Goal: Task Accomplishment & Management: Complete application form

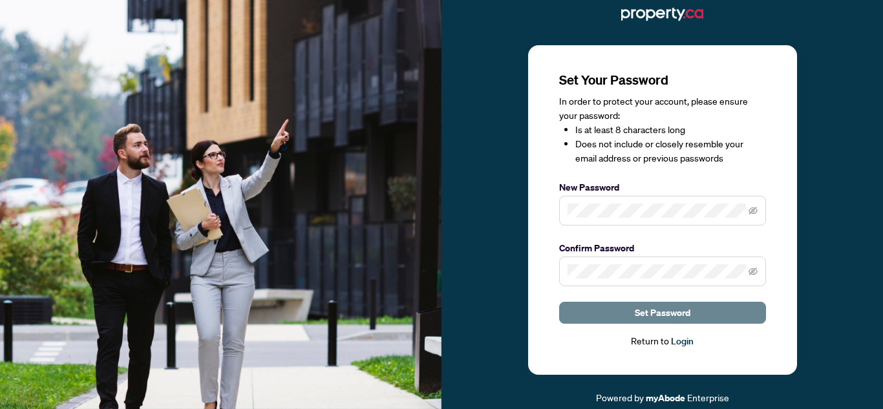
click at [576, 317] on button "Set Password" at bounding box center [662, 313] width 207 height 22
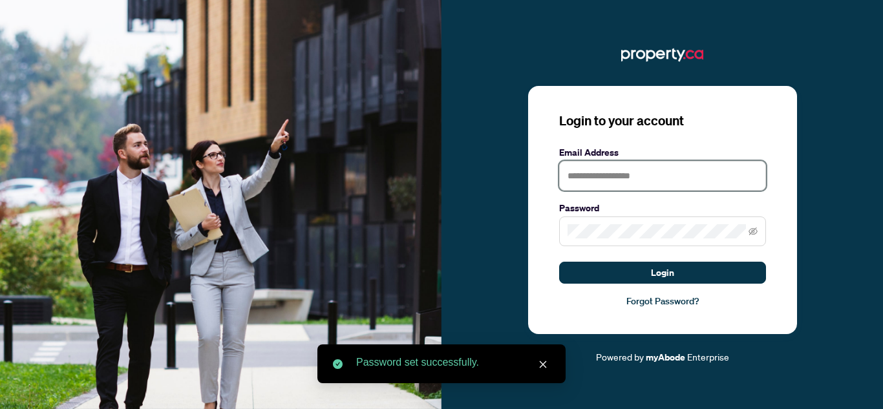
click at [610, 191] on input "text" at bounding box center [662, 176] width 207 height 30
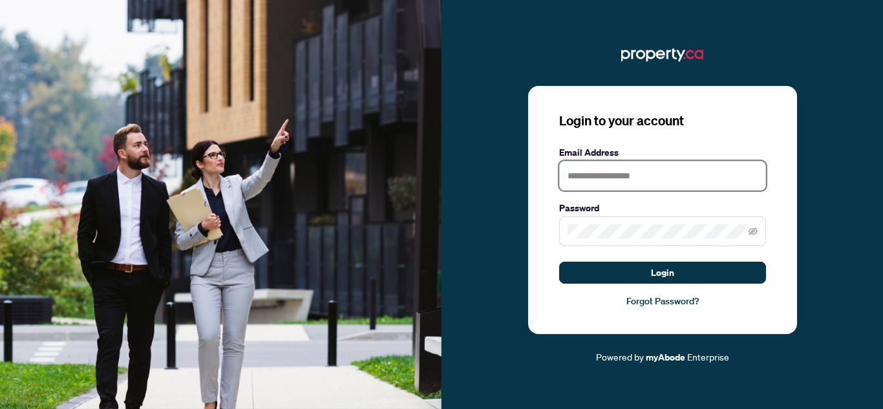
type input "**********"
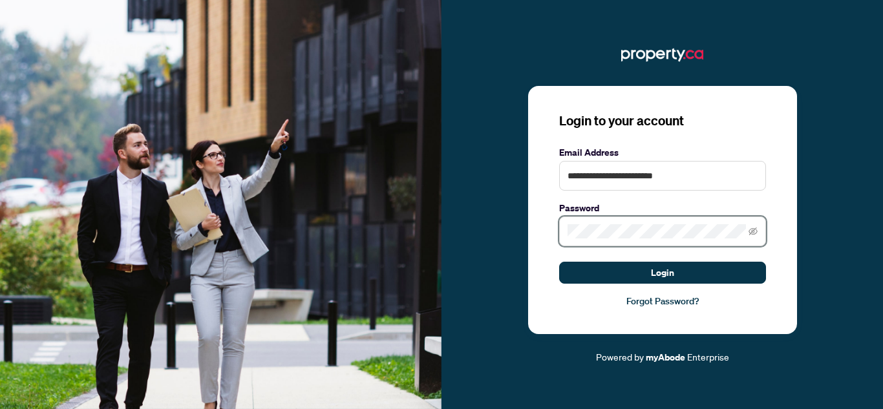
click at [559, 262] on button "Login" at bounding box center [662, 273] width 207 height 22
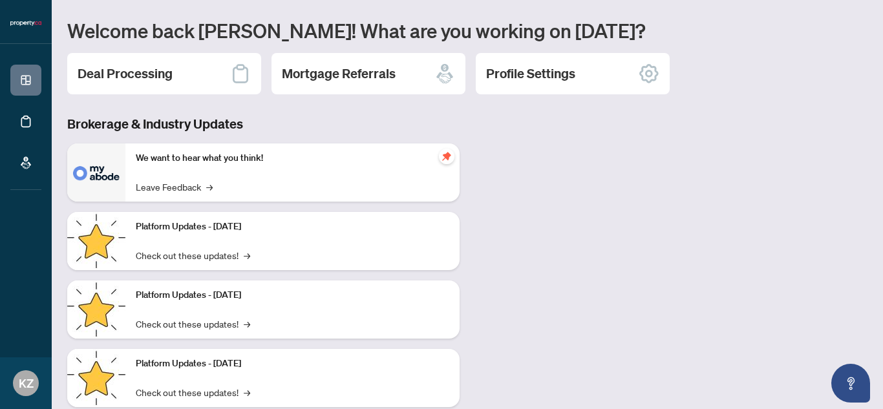
scroll to position [127, 0]
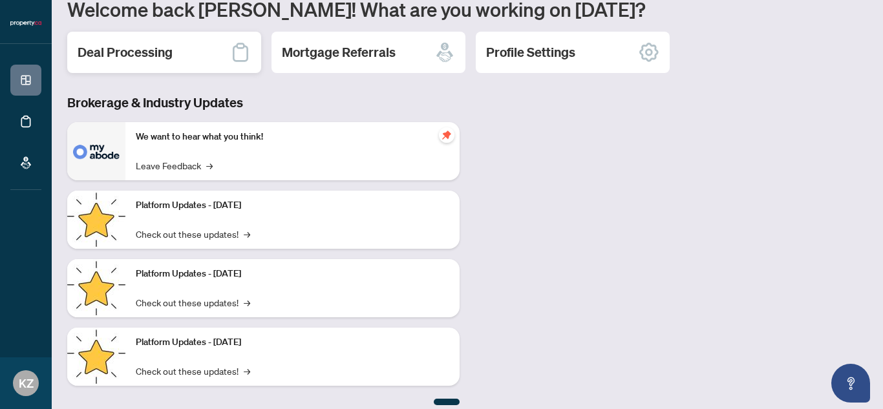
click at [174, 61] on div "Deal Processing" at bounding box center [164, 52] width 194 height 41
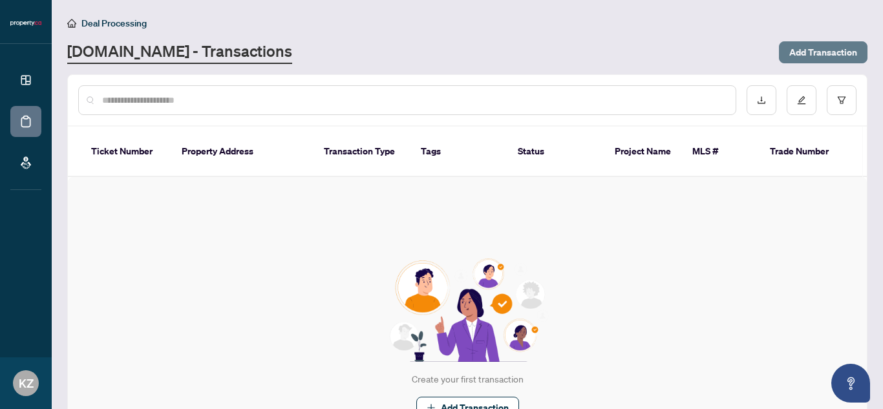
click at [830, 56] on span "Add Transaction" at bounding box center [823, 52] width 68 height 21
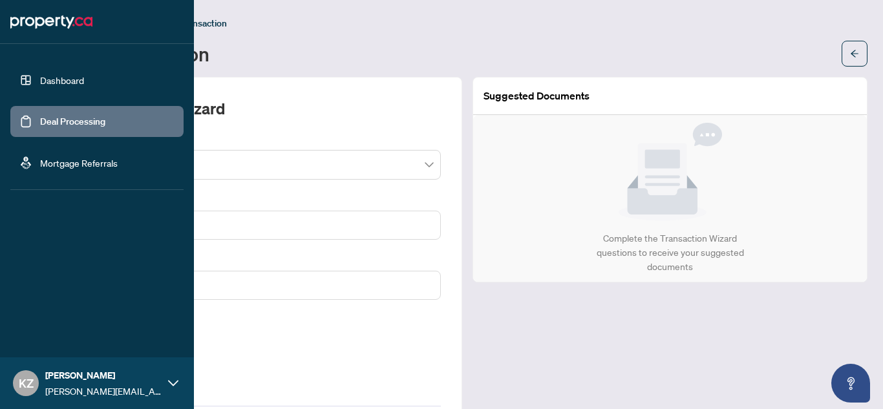
click at [54, 83] on link "Dashboard" at bounding box center [62, 80] width 44 height 12
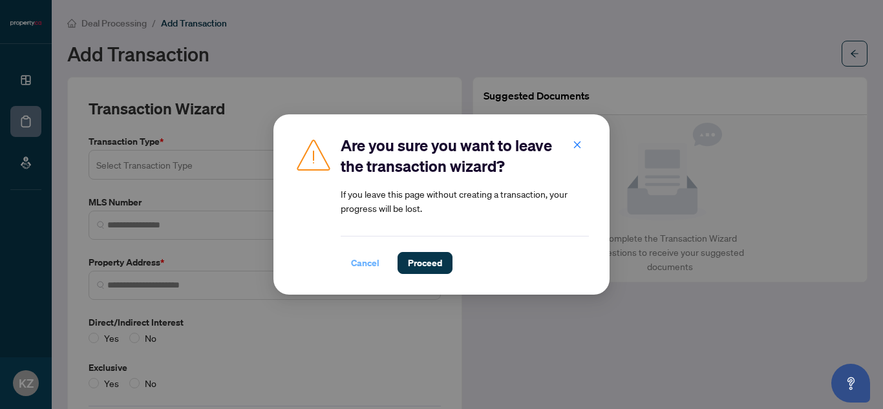
click at [359, 269] on span "Cancel" at bounding box center [365, 263] width 28 height 21
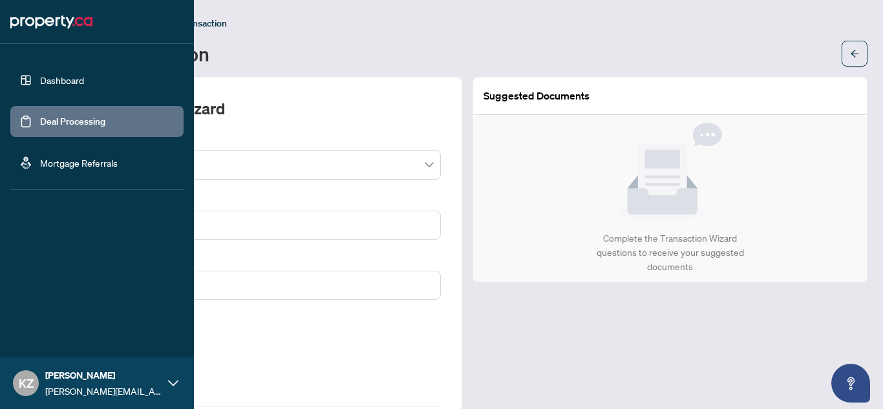
click at [85, 167] on link "Mortgage Referrals" at bounding box center [79, 163] width 78 height 12
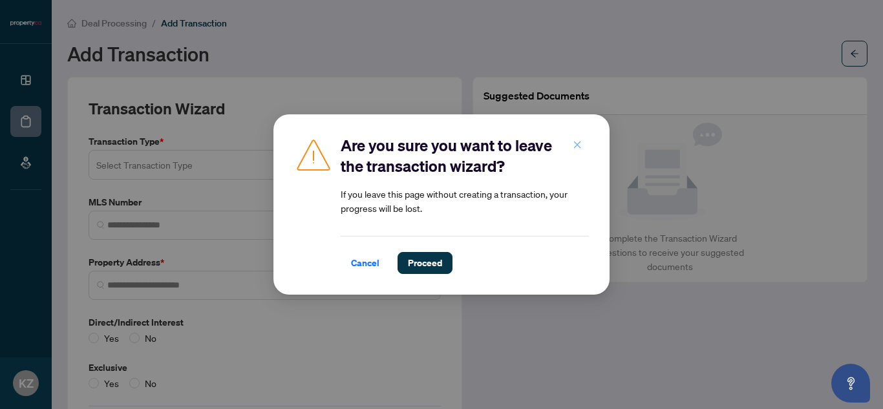
click at [579, 143] on icon "close" at bounding box center [577, 144] width 9 height 9
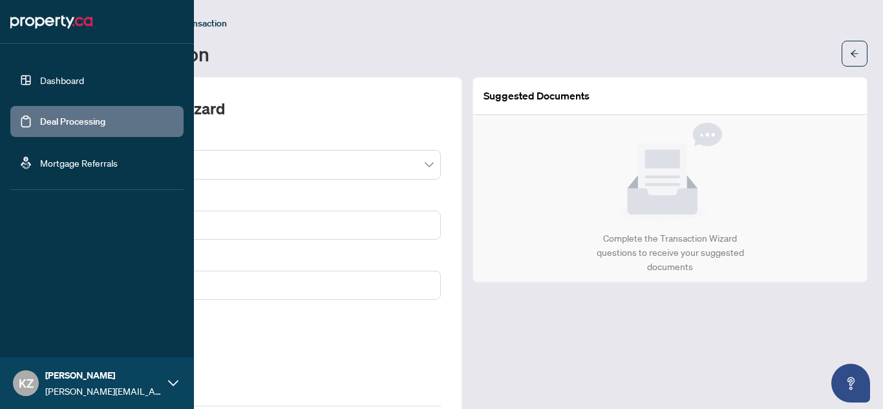
click at [86, 169] on link "Mortgage Referrals" at bounding box center [79, 163] width 78 height 12
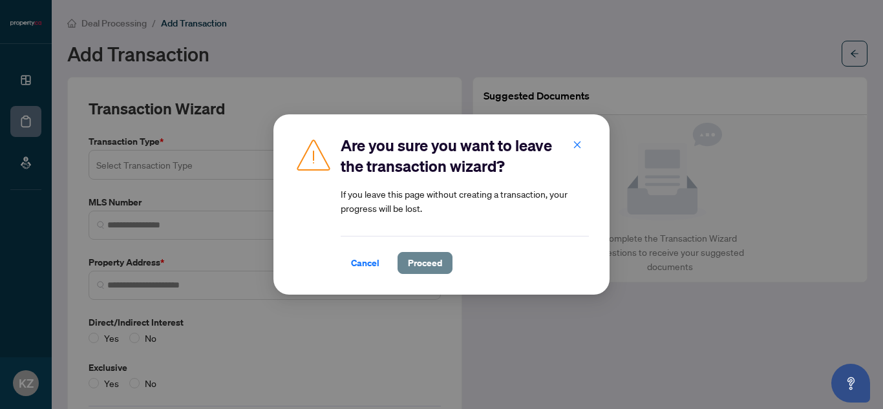
click at [415, 259] on span "Proceed" at bounding box center [425, 263] width 34 height 21
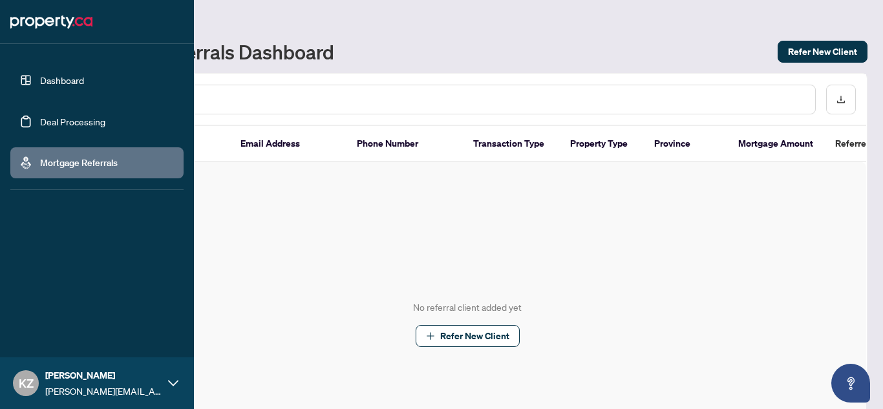
click at [67, 86] on link "Dashboard" at bounding box center [62, 80] width 44 height 12
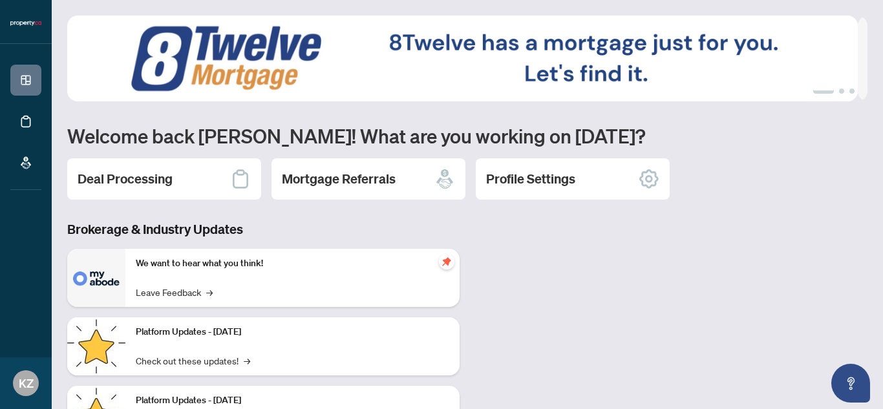
scroll to position [137, 0]
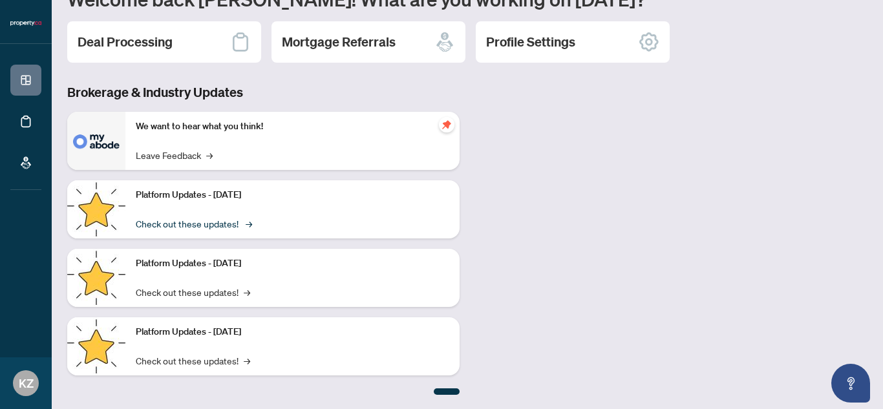
click at [233, 220] on link "Check out these updates! →" at bounding box center [193, 224] width 114 height 14
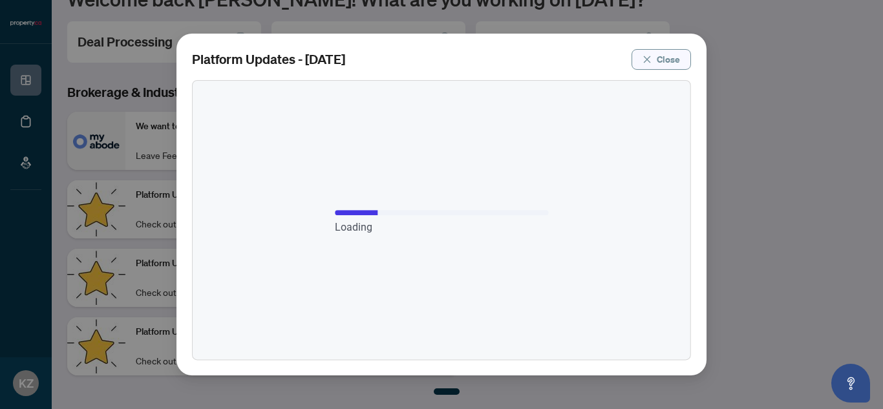
click at [661, 60] on span "Close" at bounding box center [668, 59] width 23 height 21
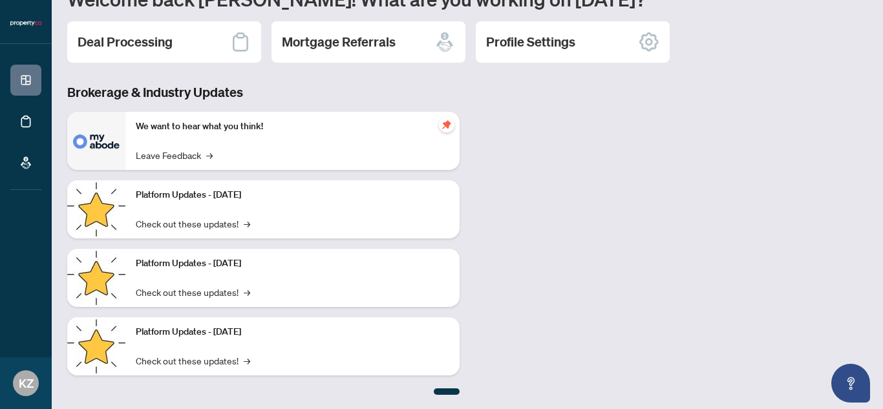
scroll to position [0, 0]
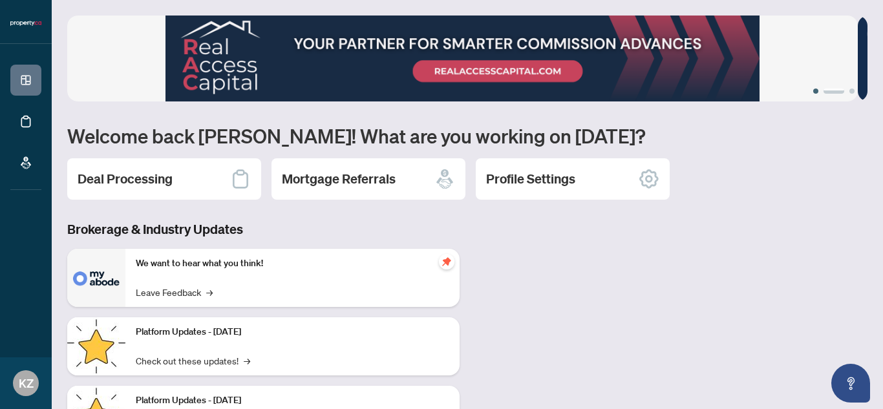
click at [813, 92] on button "1" at bounding box center [815, 91] width 5 height 5
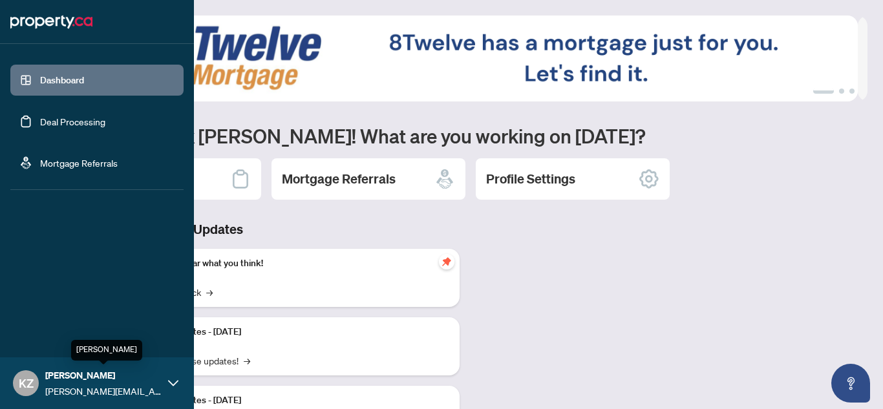
click at [113, 368] on span "[PERSON_NAME]" at bounding box center [103, 375] width 116 height 14
click at [125, 244] on div "Dashboard Deal Processing Mortgage Referrals KZ [PERSON_NAME] [PERSON_NAME][EMA…" at bounding box center [97, 204] width 194 height 409
